Goal: Information Seeking & Learning: Find specific fact

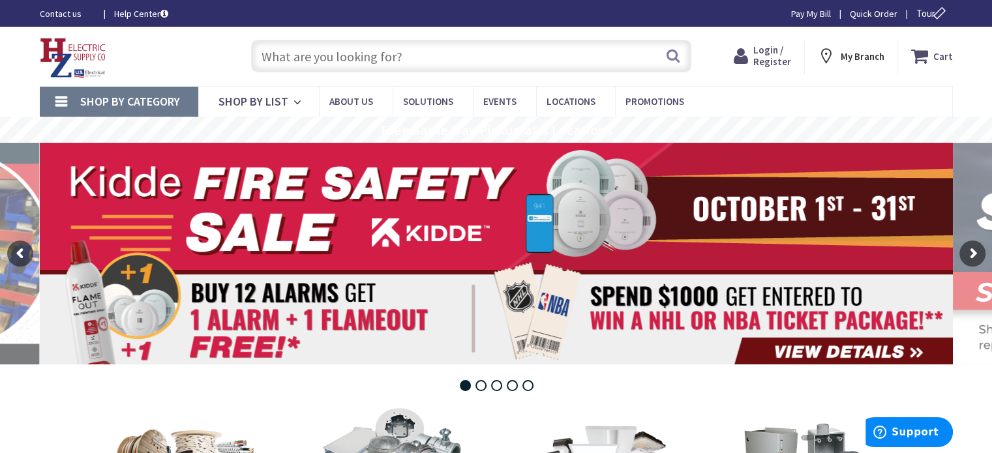
type input "/"
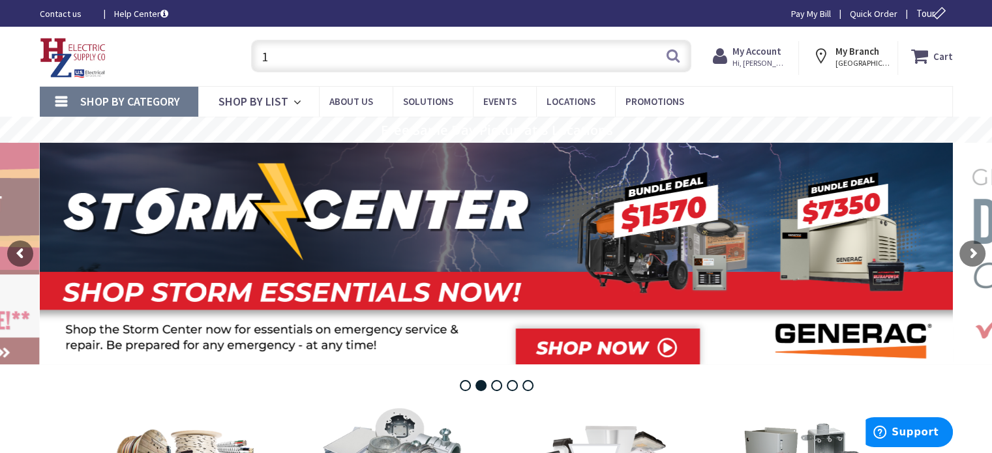
type input "1""
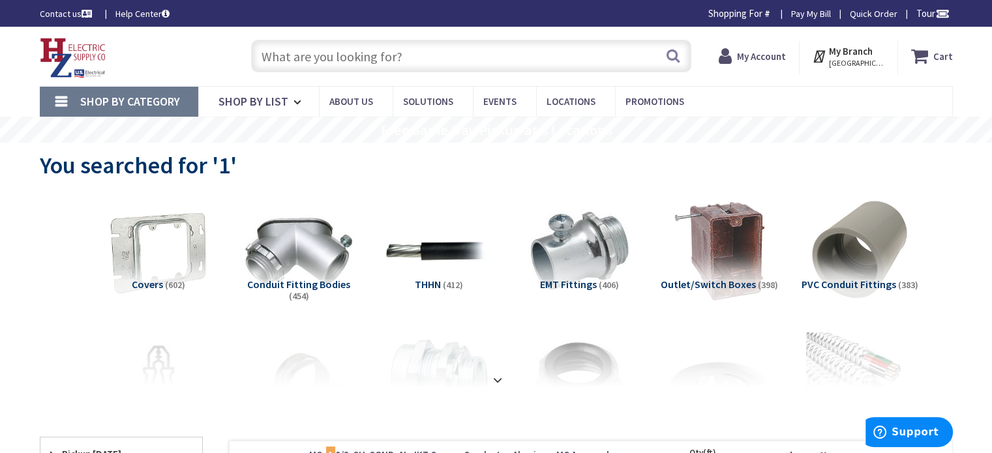
click at [513, 53] on input "text" at bounding box center [471, 56] width 440 height 33
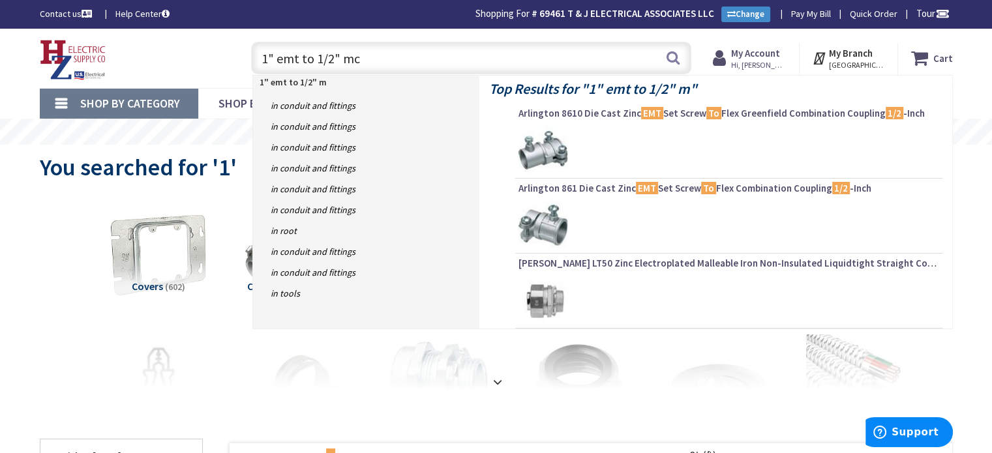
type input "1" emt to 1/2" mc"
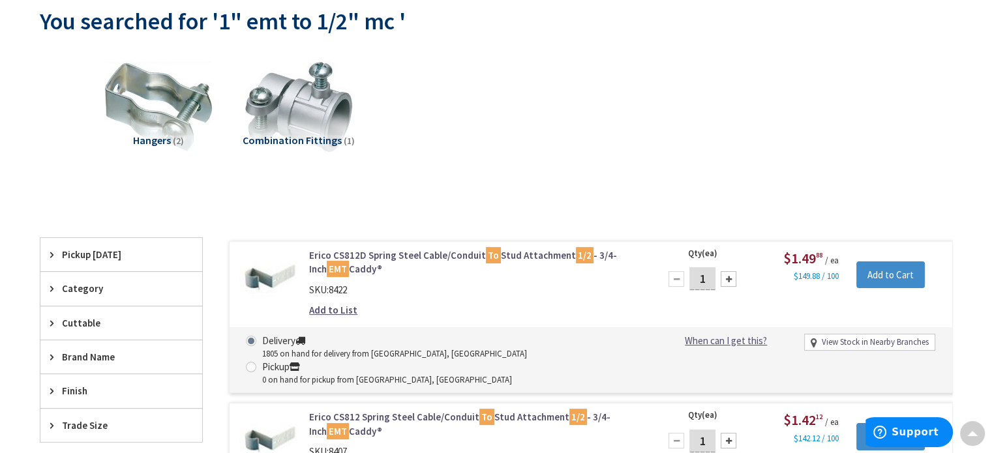
scroll to position [49, 0]
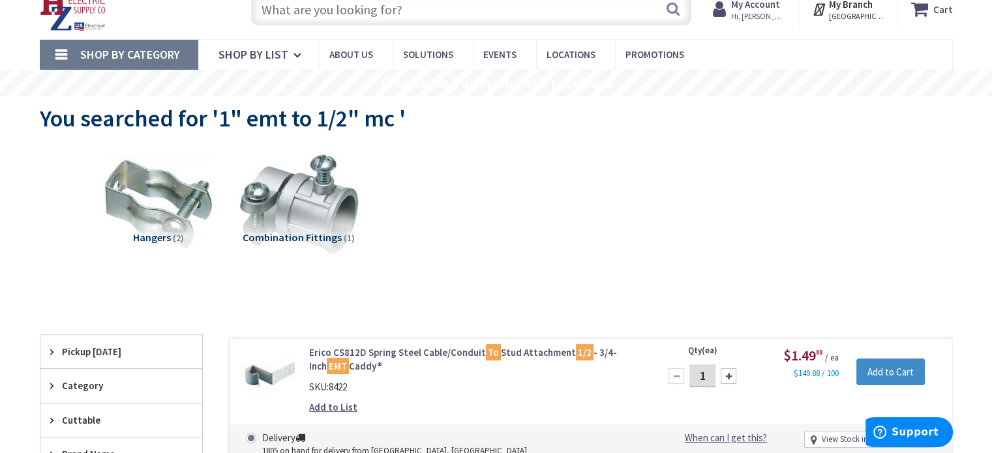
click at [333, 203] on img at bounding box center [298, 204] width 118 height 118
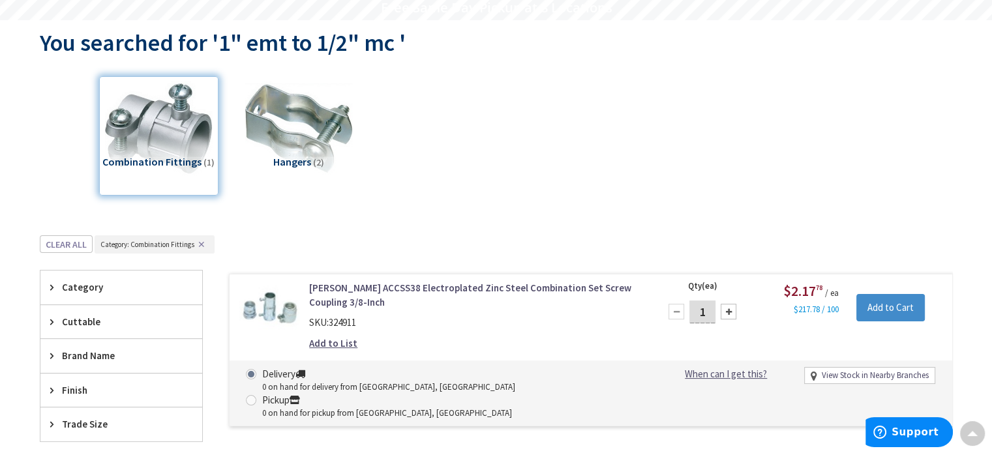
scroll to position [0, 0]
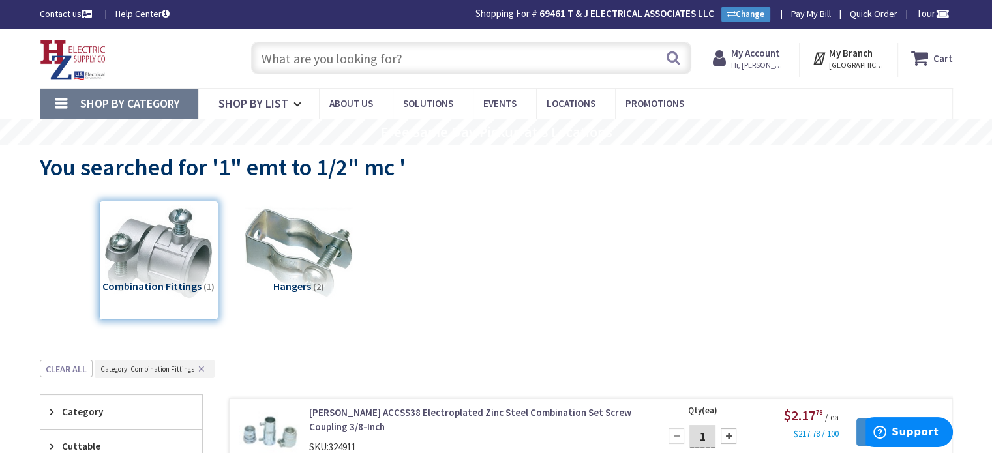
click at [508, 48] on input "text" at bounding box center [471, 58] width 440 height 33
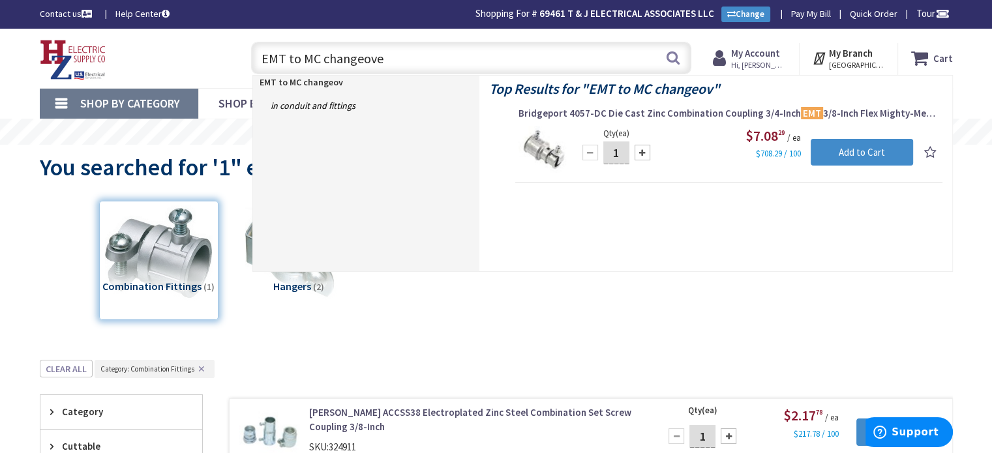
type input "EMT to MC changeover"
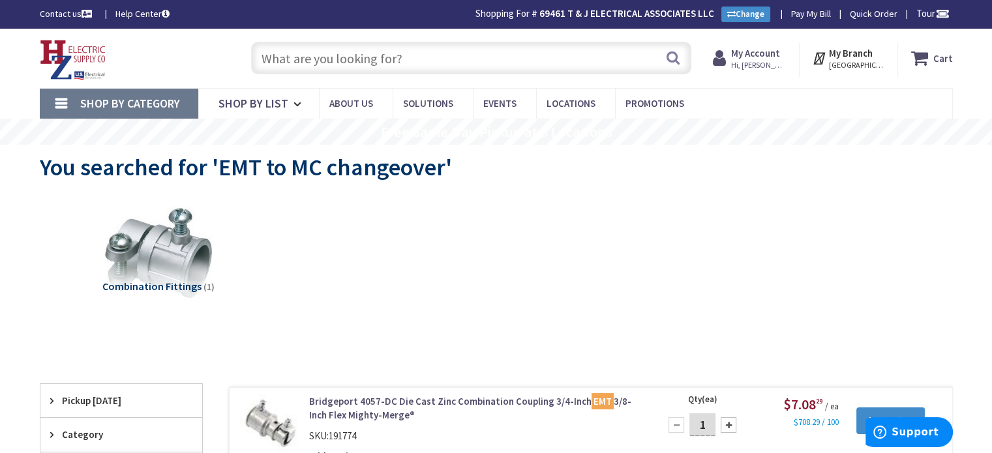
click at [406, 63] on input "text" at bounding box center [471, 58] width 440 height 33
type input "E"
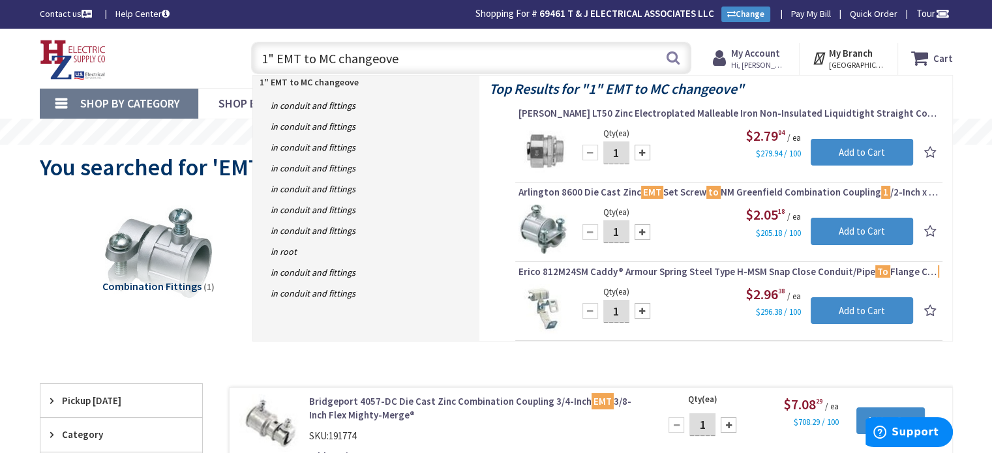
type input "1" EMT to MC changeover"
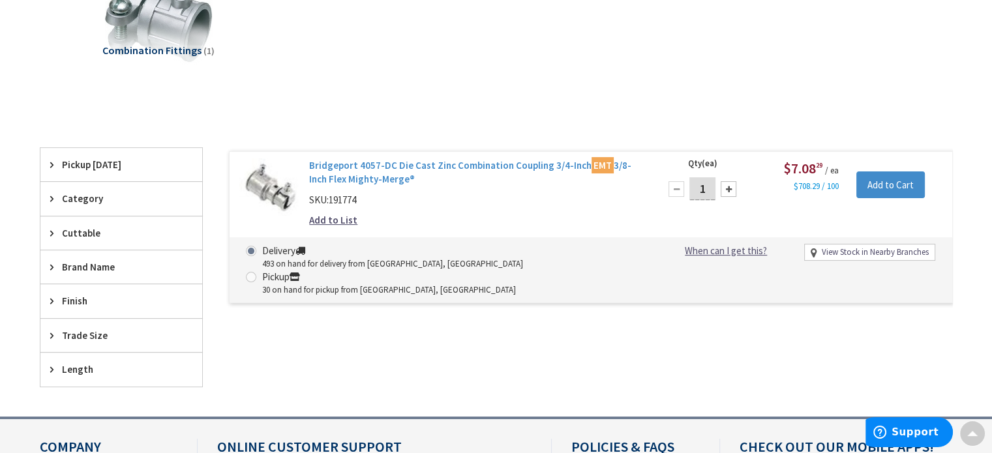
scroll to position [237, 0]
